Goal: Information Seeking & Learning: Find specific fact

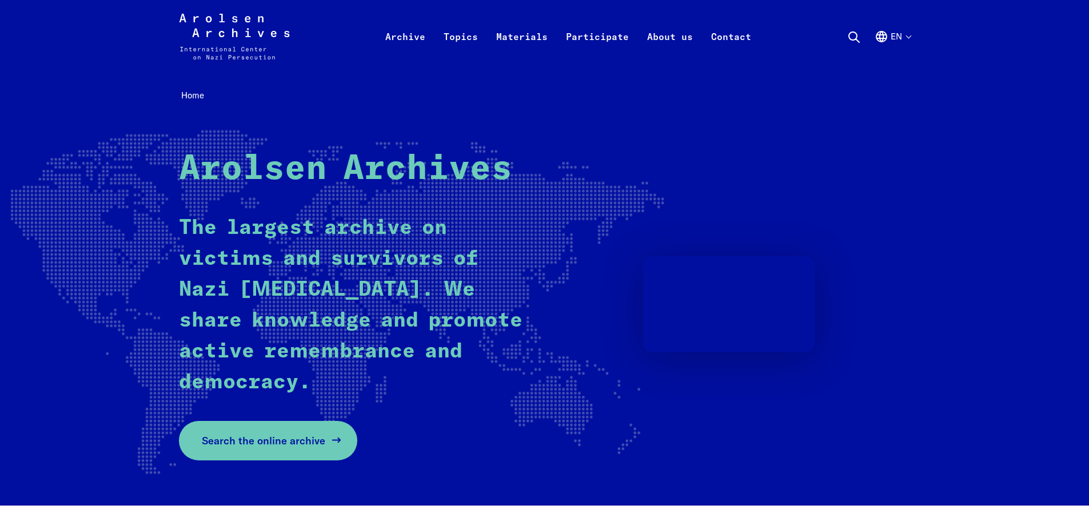
click at [287, 434] on span "Search the online archive" at bounding box center [264, 440] width 124 height 15
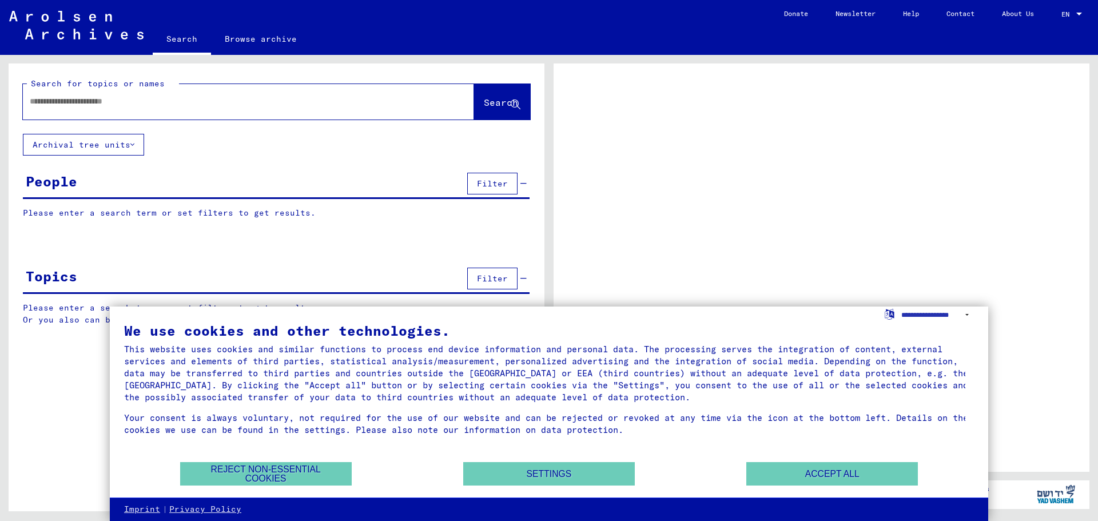
click at [116, 106] on input "text" at bounding box center [238, 102] width 417 height 12
type input "****"
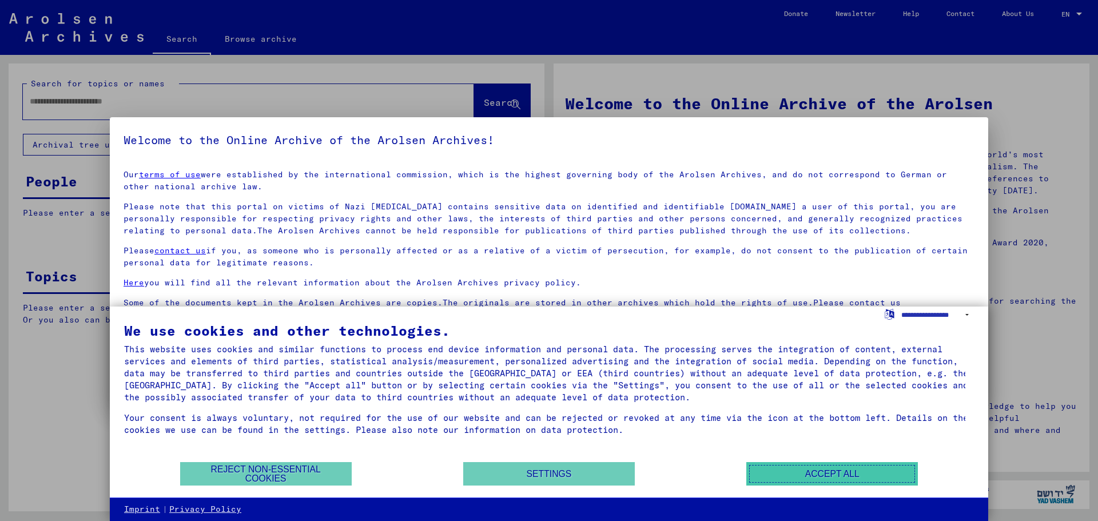
click at [783, 470] on button "Accept all" at bounding box center [832, 473] width 172 height 23
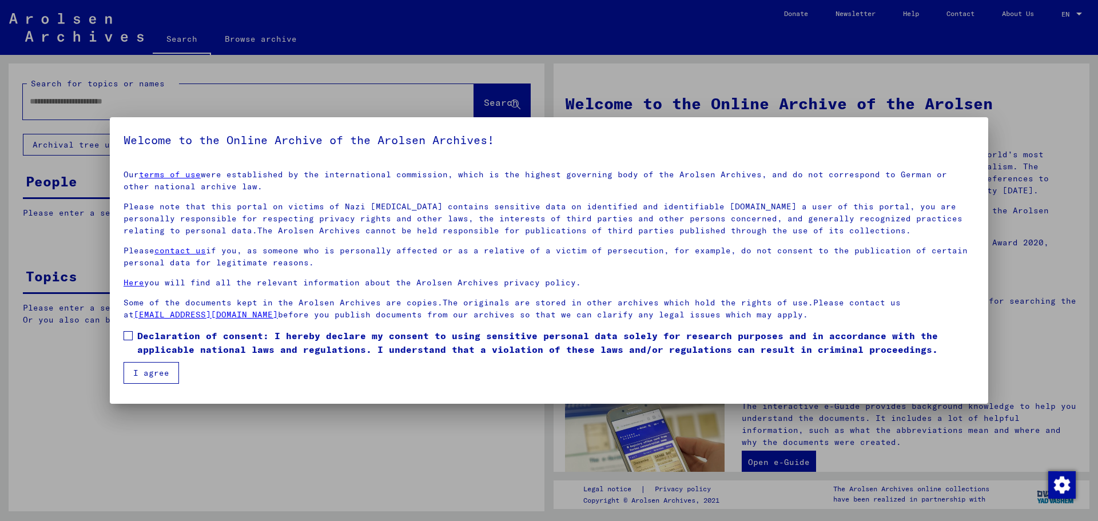
click at [145, 371] on button "I agree" at bounding box center [151, 373] width 55 height 22
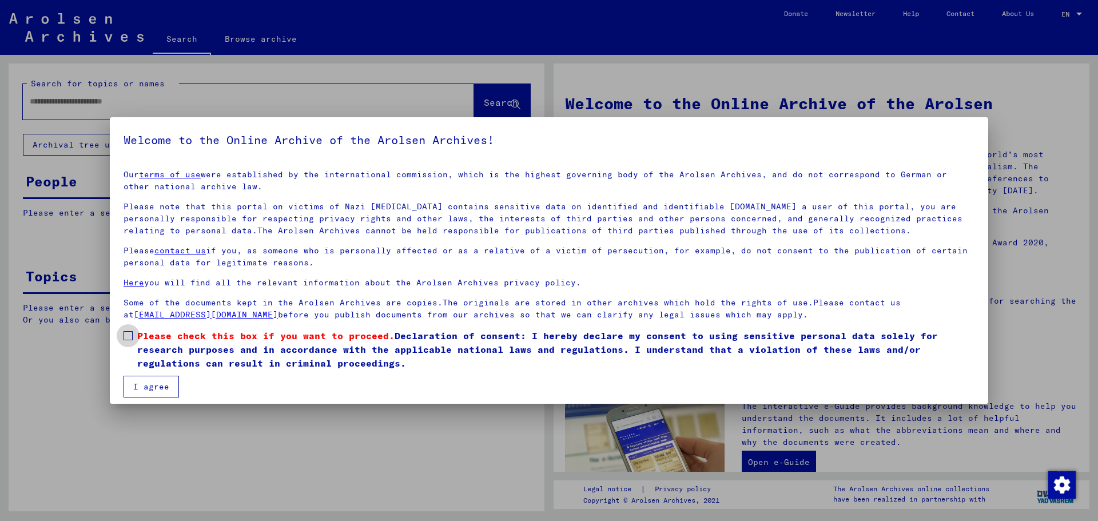
click at [126, 341] on label "Please check this box if you want to proceed. Declaration of consent: I hereby …" at bounding box center [549, 349] width 851 height 41
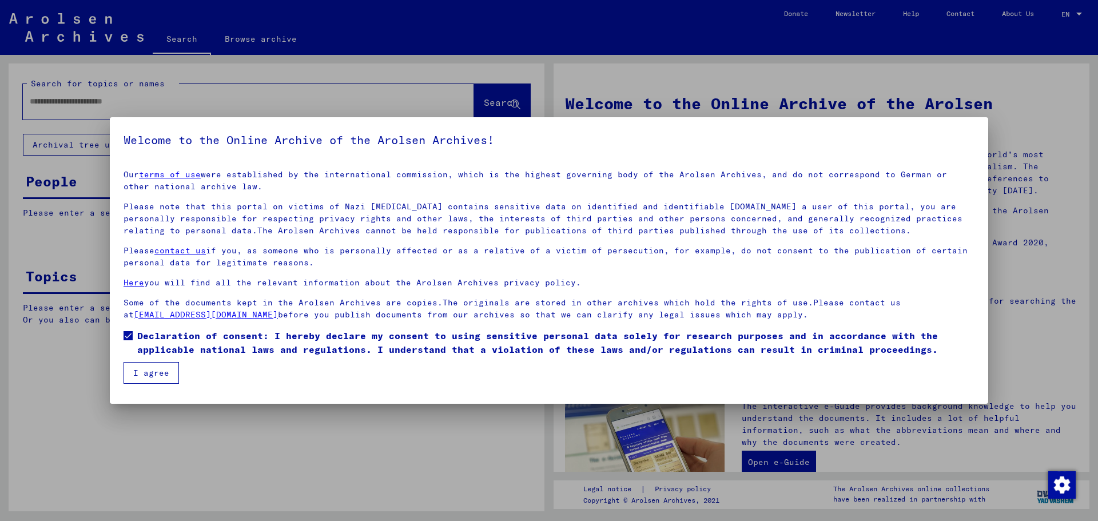
click at [140, 372] on button "I agree" at bounding box center [151, 373] width 55 height 22
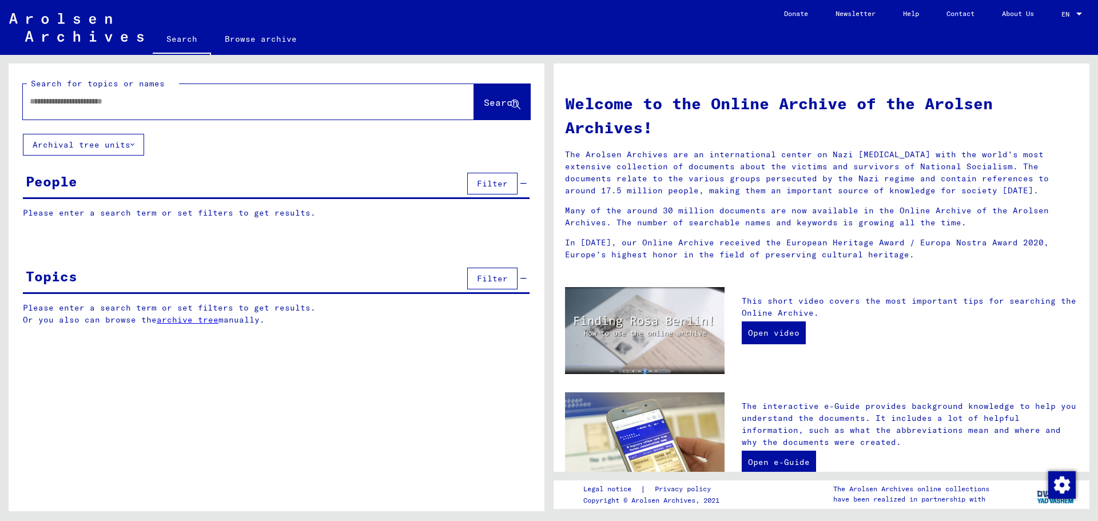
click at [116, 104] on input "text" at bounding box center [235, 102] width 410 height 12
type input "**********"
click at [490, 102] on span "Search" at bounding box center [501, 102] width 34 height 11
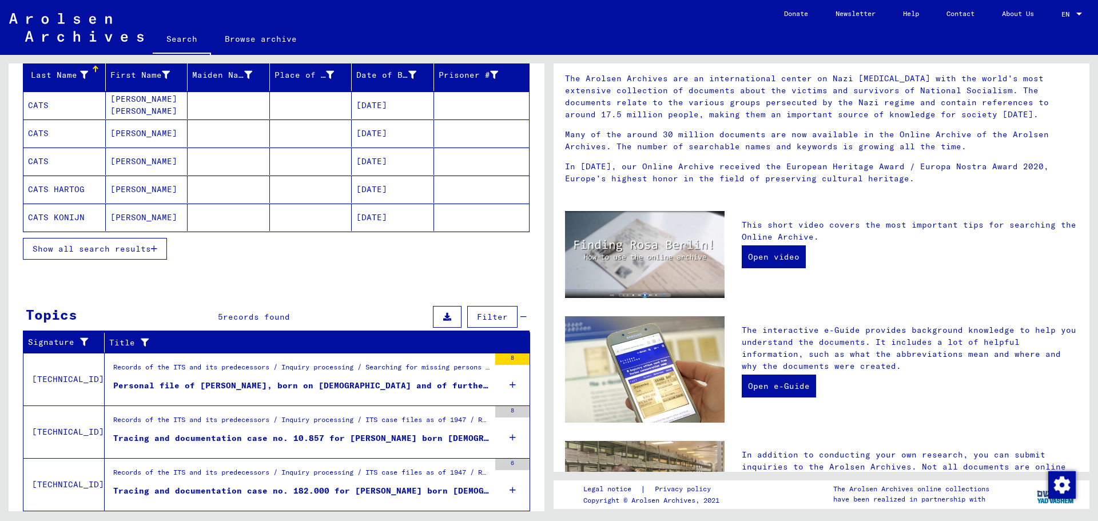
scroll to position [160, 0]
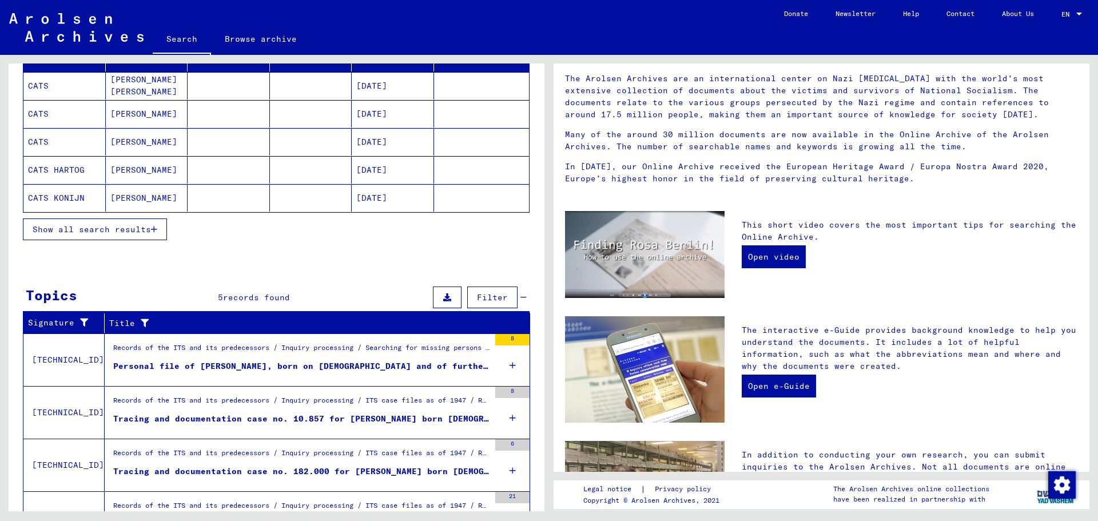
click at [129, 364] on div "Personal file of [PERSON_NAME], born on [DEMOGRAPHIC_DATA] and of further perso…" at bounding box center [301, 366] width 376 height 12
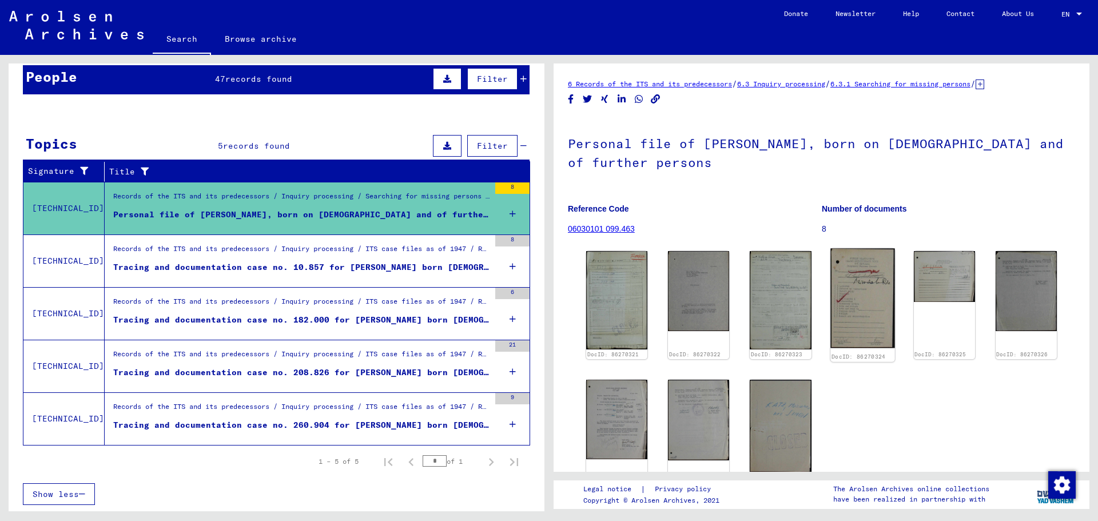
click at [845, 288] on img at bounding box center [862, 298] width 65 height 100
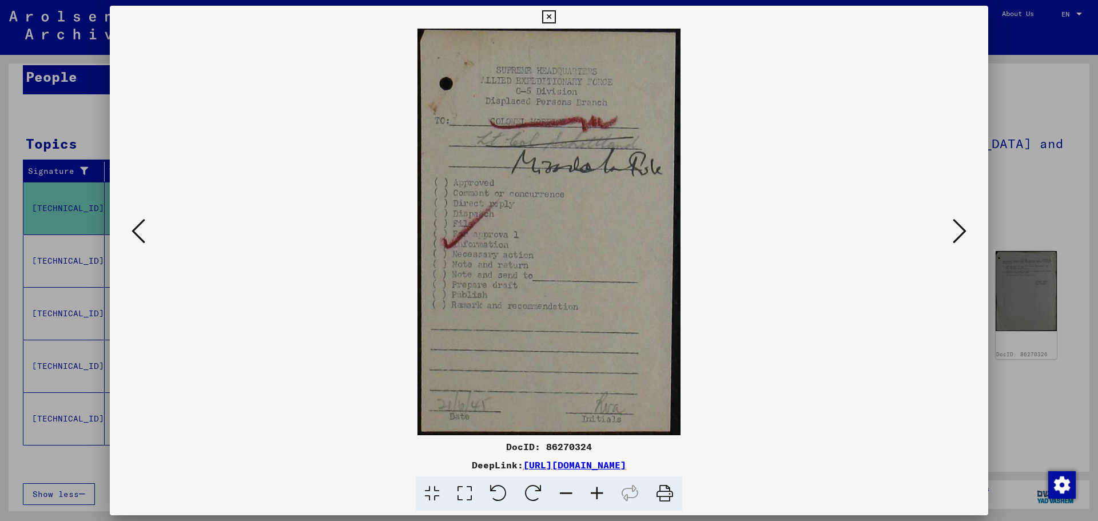
click at [962, 226] on icon at bounding box center [960, 230] width 14 height 27
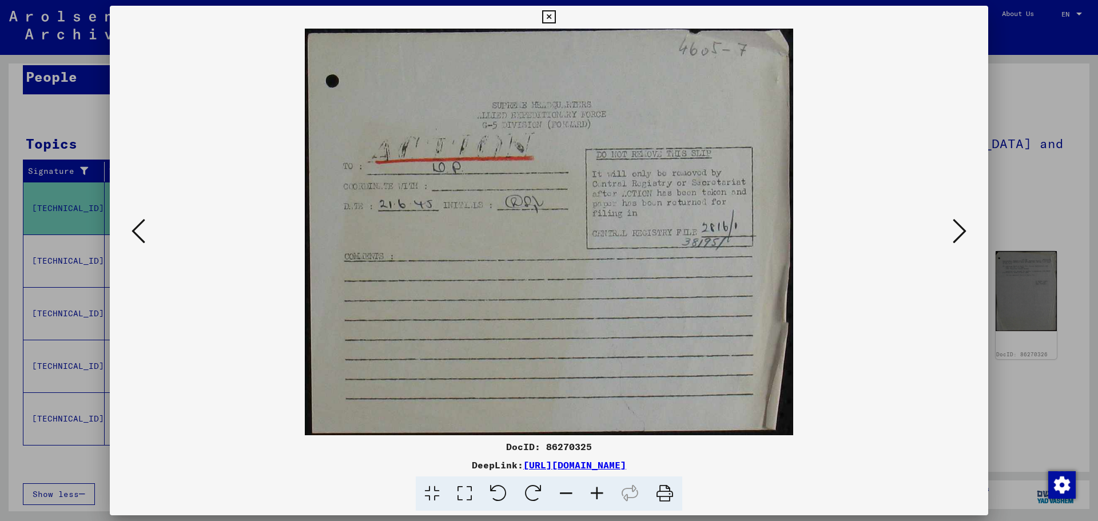
click at [962, 225] on icon at bounding box center [960, 230] width 14 height 27
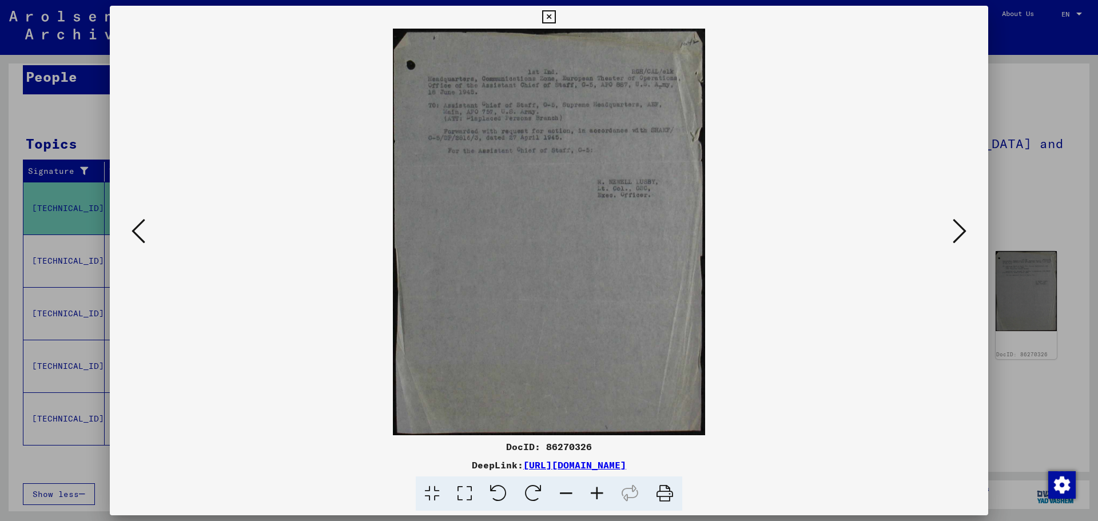
click at [962, 225] on icon at bounding box center [960, 230] width 14 height 27
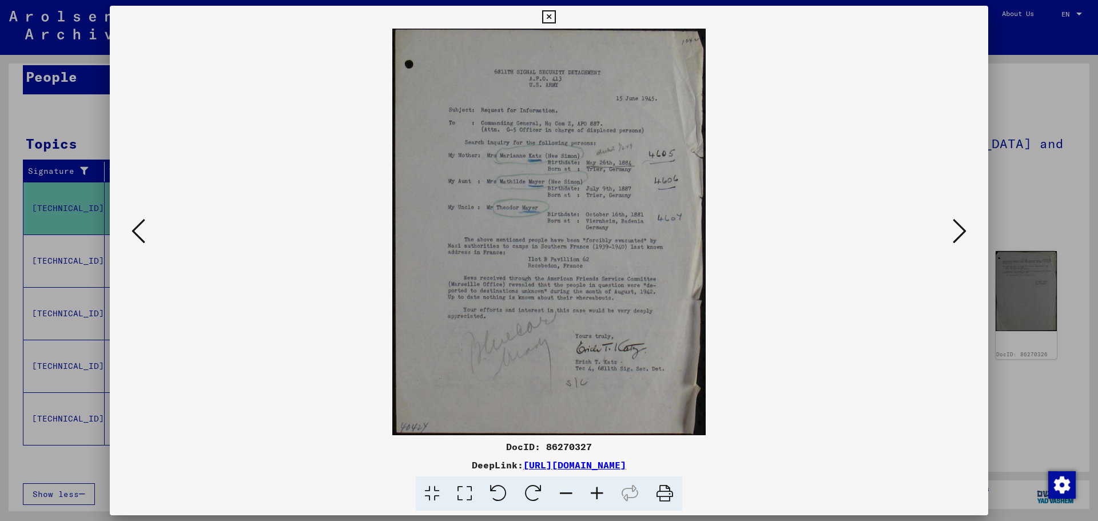
click at [665, 489] on icon at bounding box center [664, 493] width 35 height 35
click at [962, 229] on icon at bounding box center [960, 230] width 14 height 27
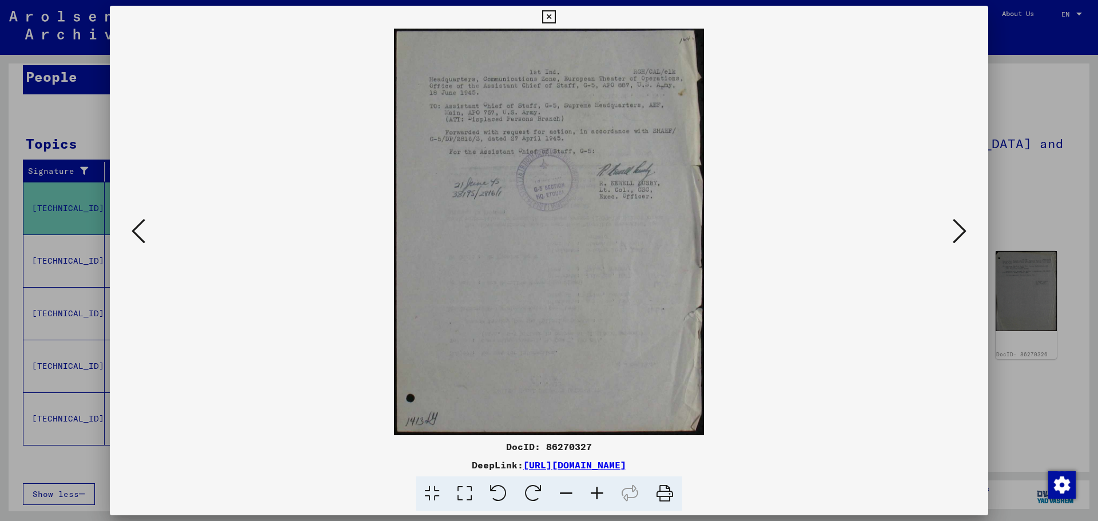
click at [962, 229] on icon at bounding box center [960, 230] width 14 height 27
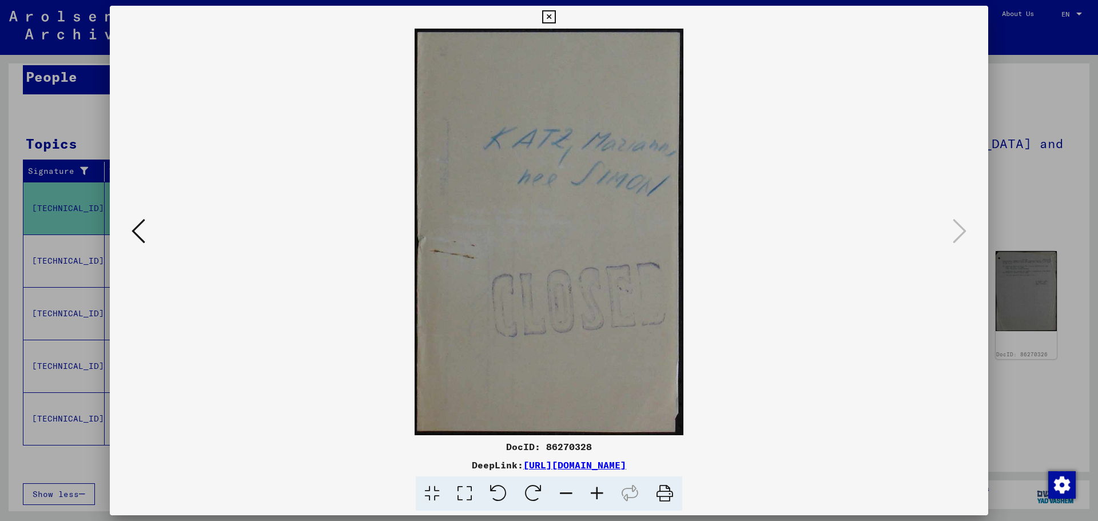
click at [133, 227] on icon at bounding box center [139, 230] width 14 height 27
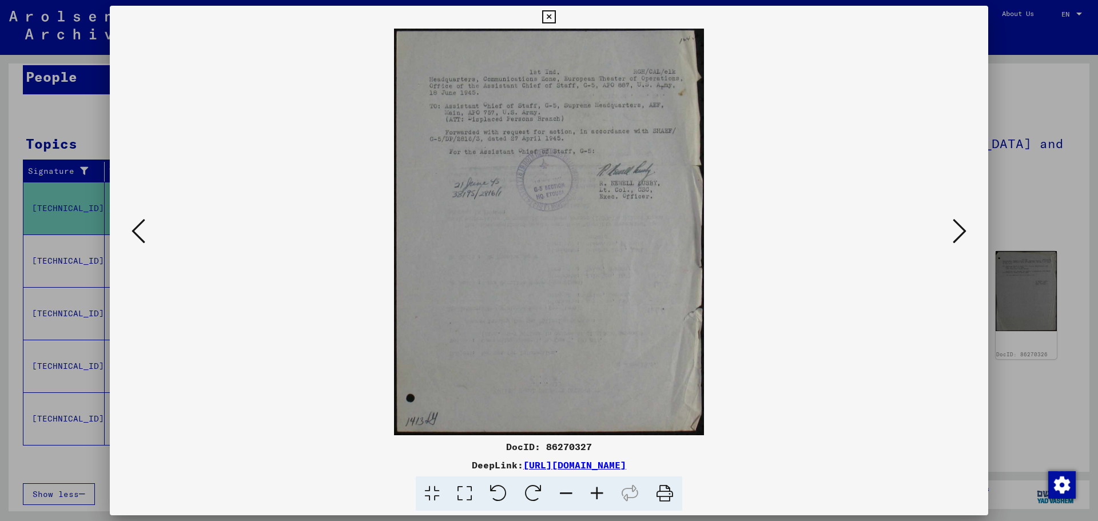
click at [133, 227] on icon at bounding box center [139, 230] width 14 height 27
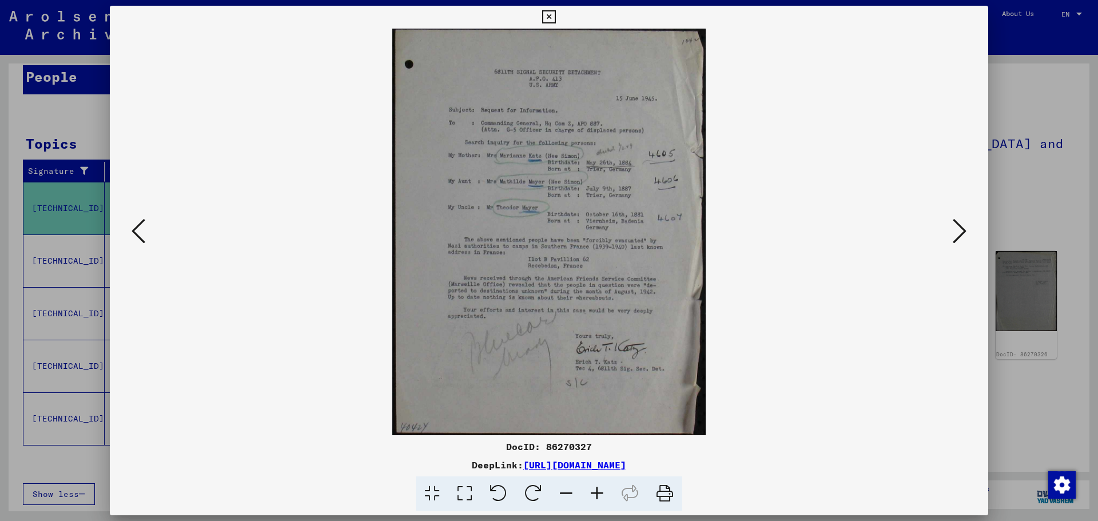
click at [133, 226] on icon at bounding box center [139, 230] width 14 height 27
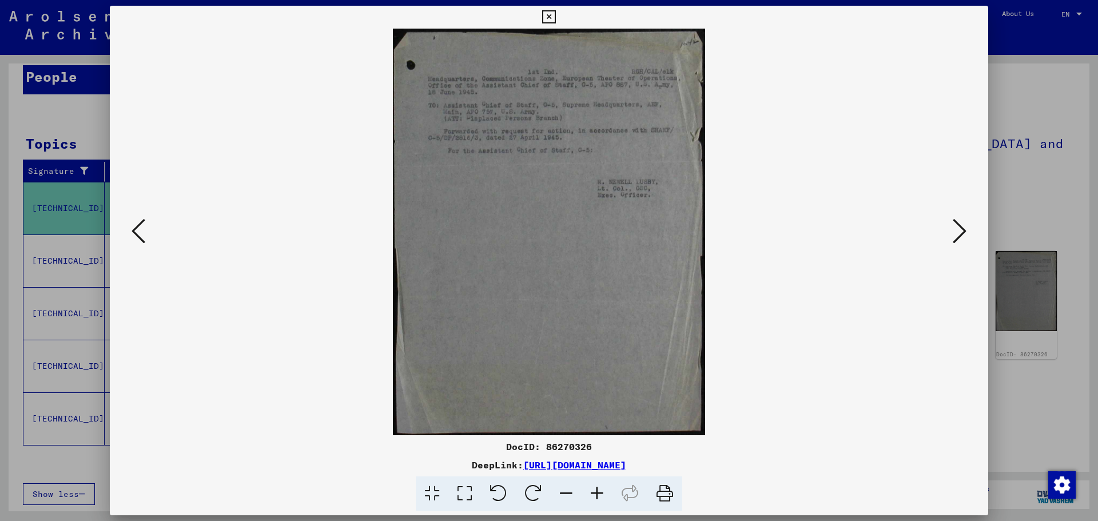
click at [133, 226] on icon at bounding box center [139, 230] width 14 height 27
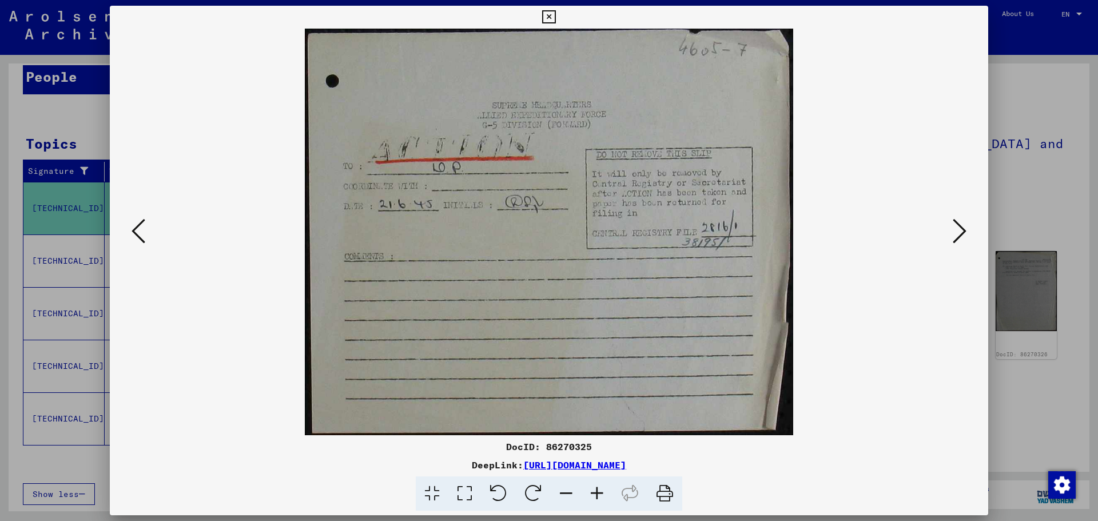
click at [133, 226] on icon at bounding box center [139, 230] width 14 height 27
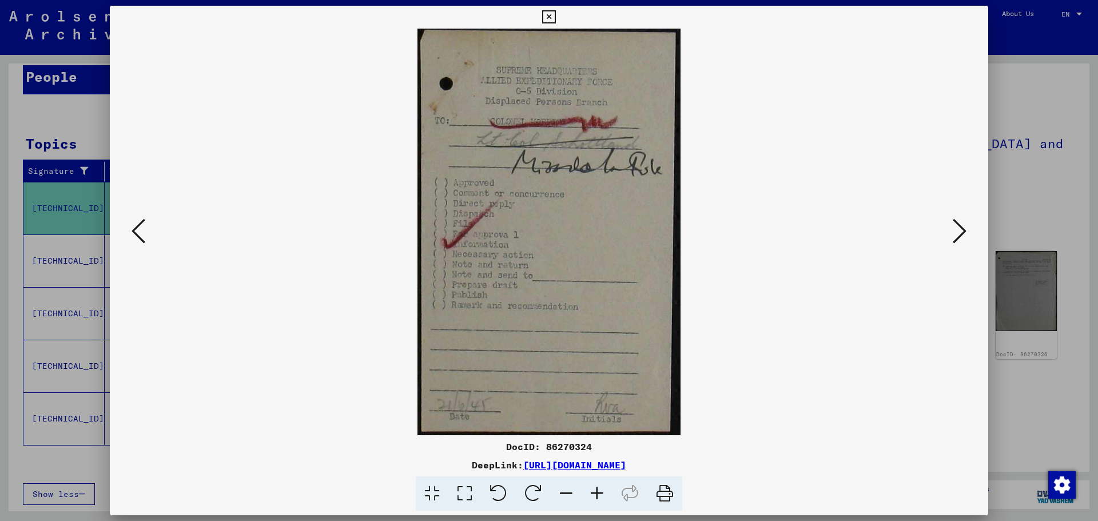
click at [133, 226] on icon at bounding box center [139, 230] width 14 height 27
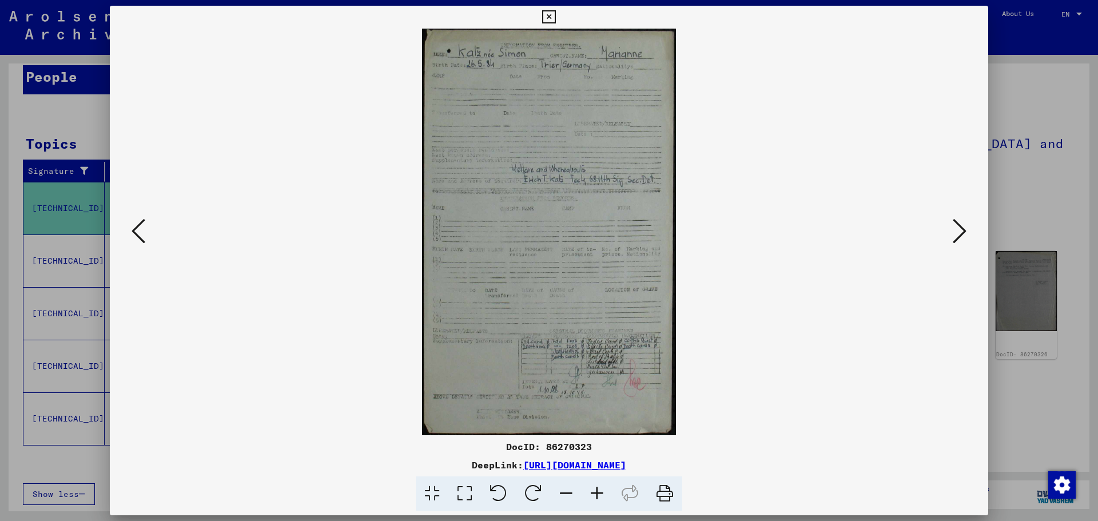
click at [663, 492] on icon at bounding box center [664, 493] width 35 height 35
click at [1065, 168] on div at bounding box center [549, 260] width 1098 height 521
